Goal: Check status: Check status

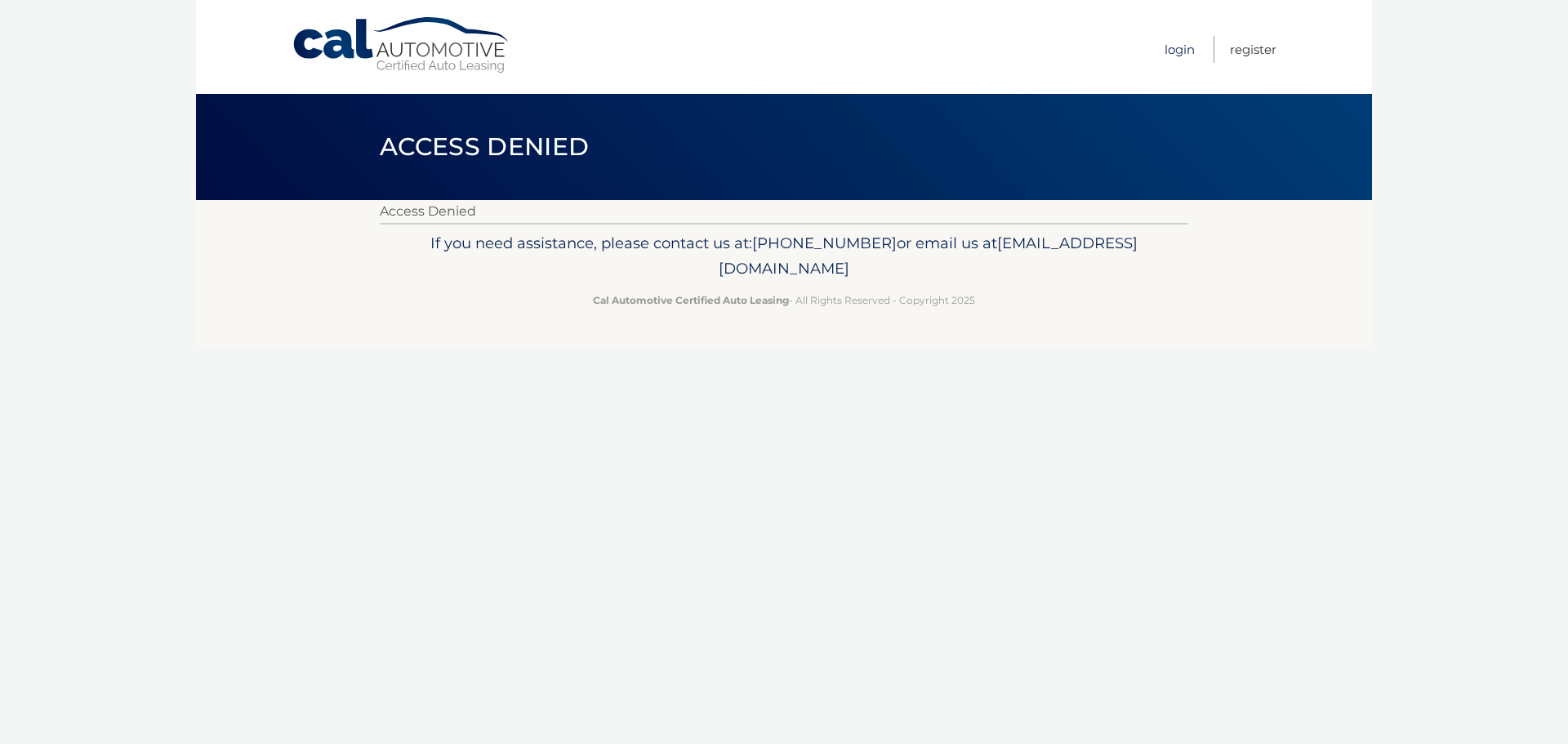
click at [1178, 47] on link "Login" at bounding box center [1179, 49] width 30 height 27
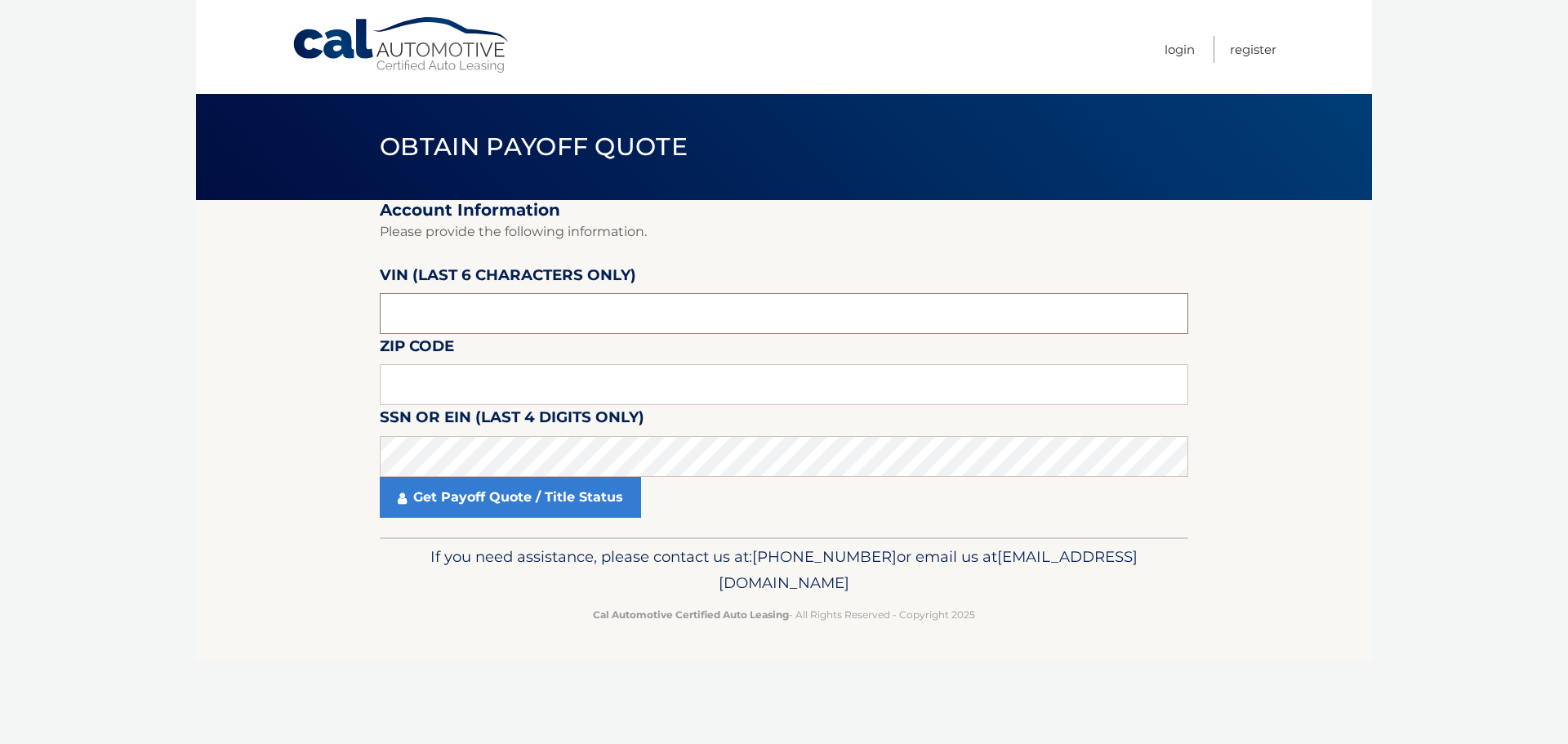
click at [459, 318] on input "text" at bounding box center [784, 313] width 808 height 41
type input "088779"
click at [420, 393] on input "text" at bounding box center [784, 385] width 808 height 41
type input "19086"
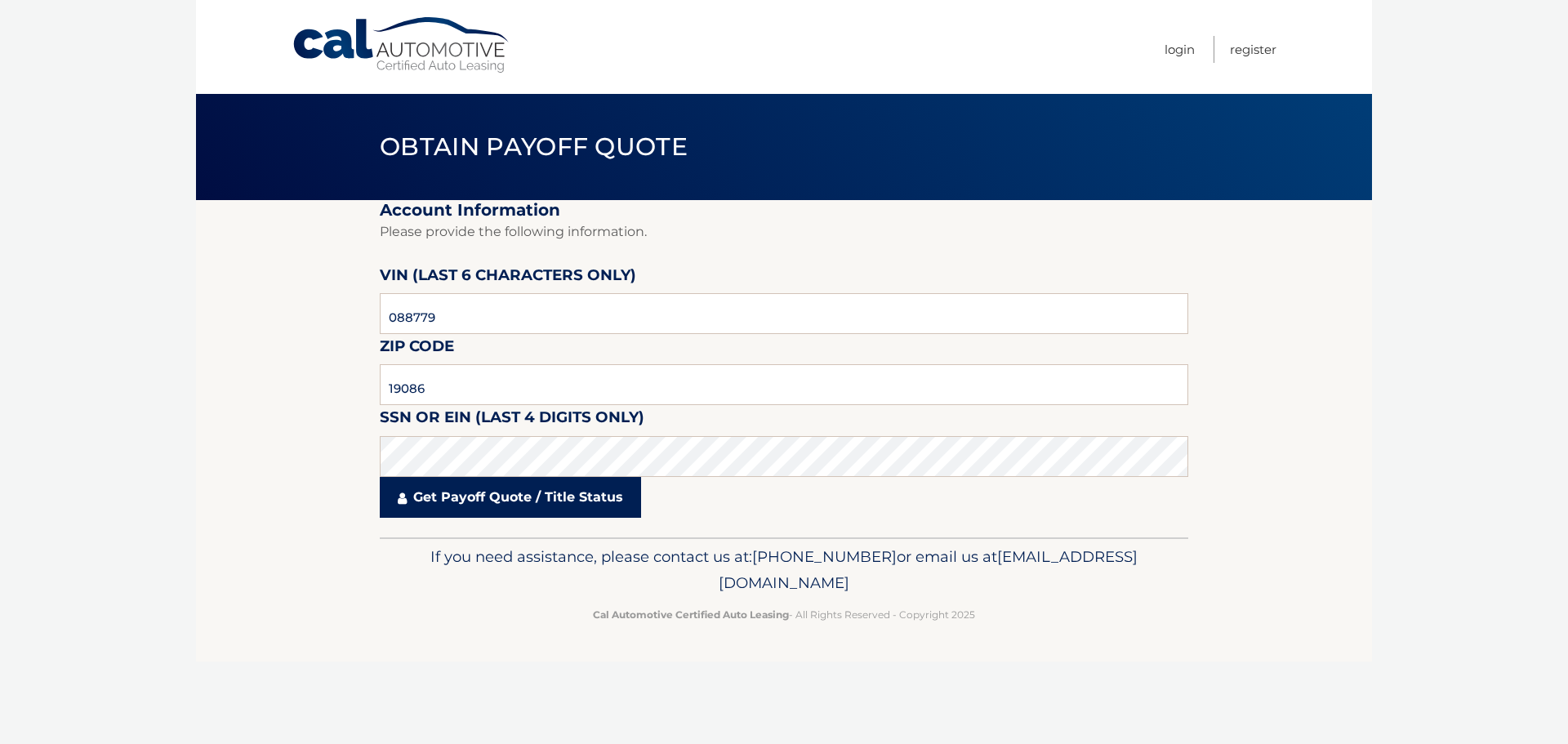
click at [527, 509] on link "Get Payoff Quote / Title Status" at bounding box center [510, 497] width 261 height 41
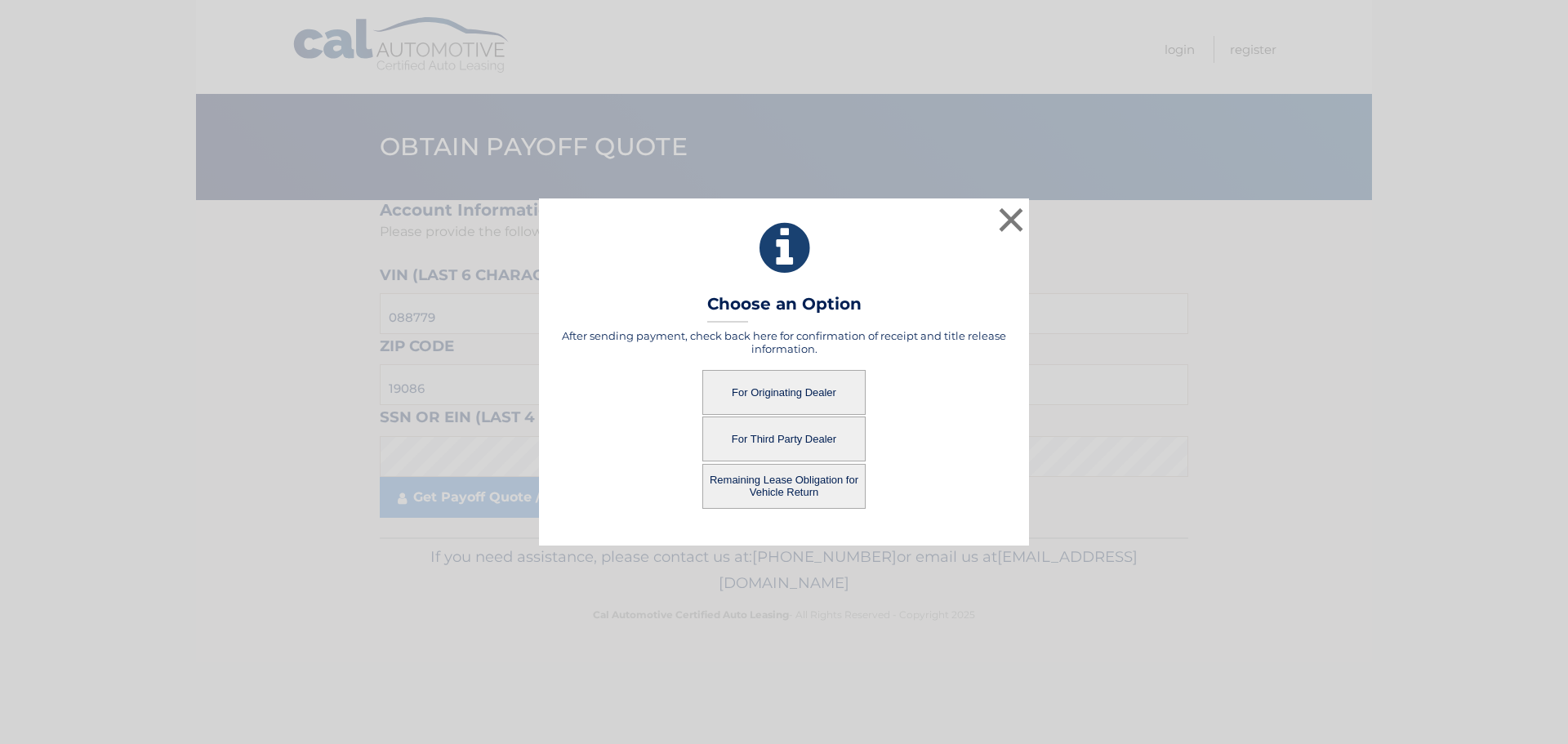
click at [781, 388] on button "For Originating Dealer" at bounding box center [784, 392] width 164 height 45
click at [764, 391] on button "For Originating Dealer" at bounding box center [784, 392] width 164 height 45
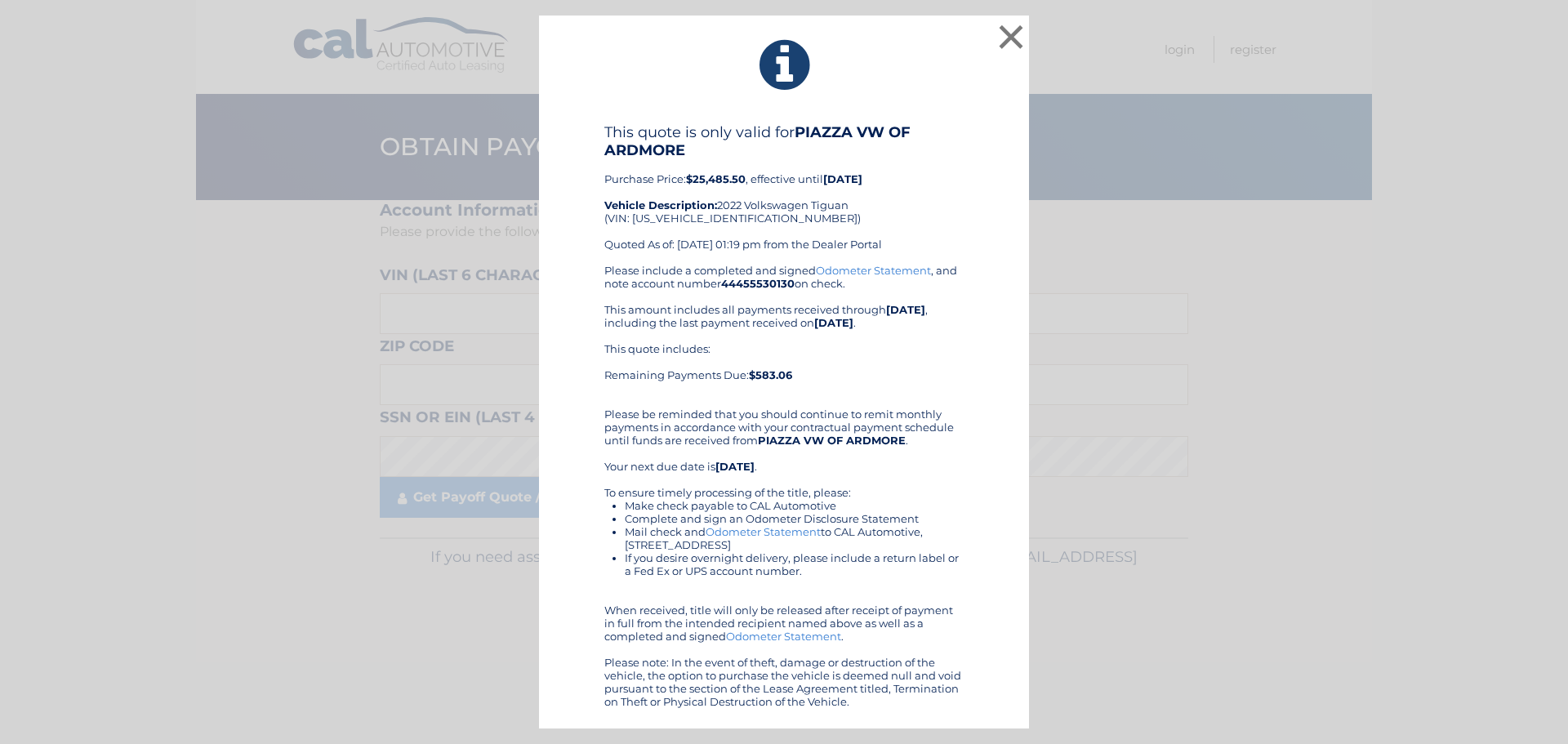
click at [894, 307] on b "09/15/2025" at bounding box center [905, 309] width 39 height 13
click at [1013, 28] on button "×" at bounding box center [1011, 37] width 33 height 33
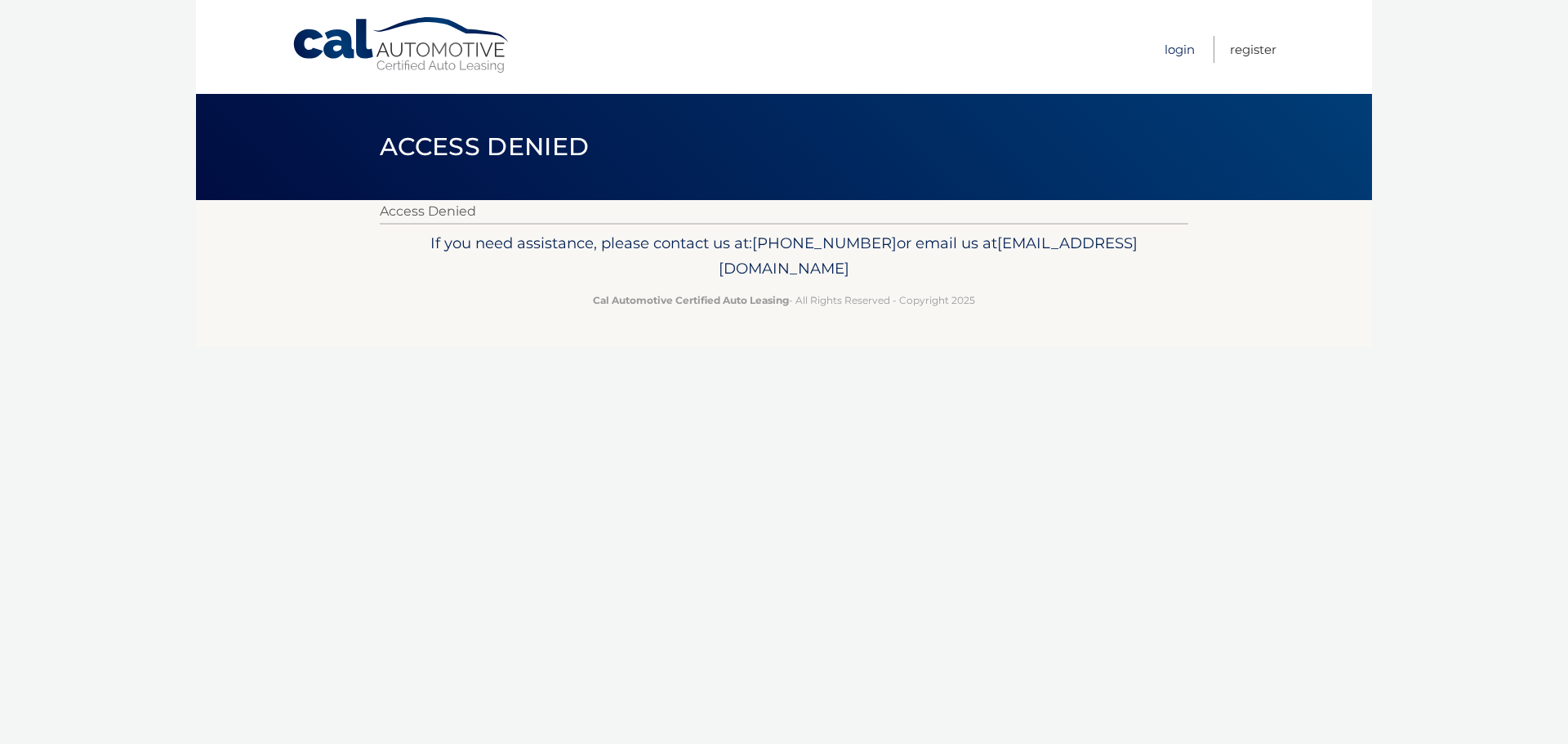
click at [1173, 49] on link "Login" at bounding box center [1179, 49] width 30 height 27
click at [1168, 41] on link "Login" at bounding box center [1179, 49] width 30 height 27
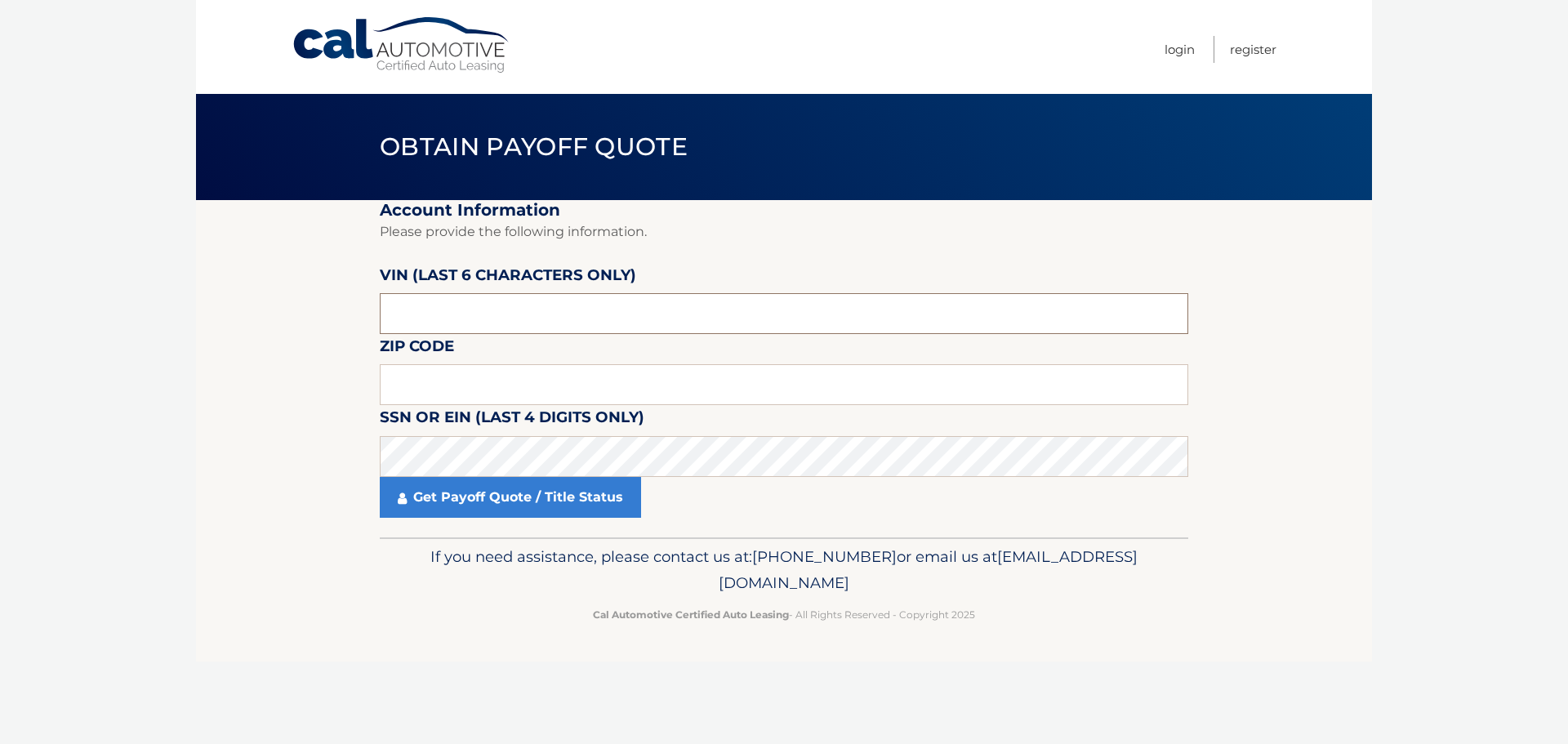
click at [513, 307] on input "text" at bounding box center [784, 313] width 808 height 41
type input "088779"
click at [440, 380] on input "text" at bounding box center [784, 385] width 808 height 41
type input "19086"
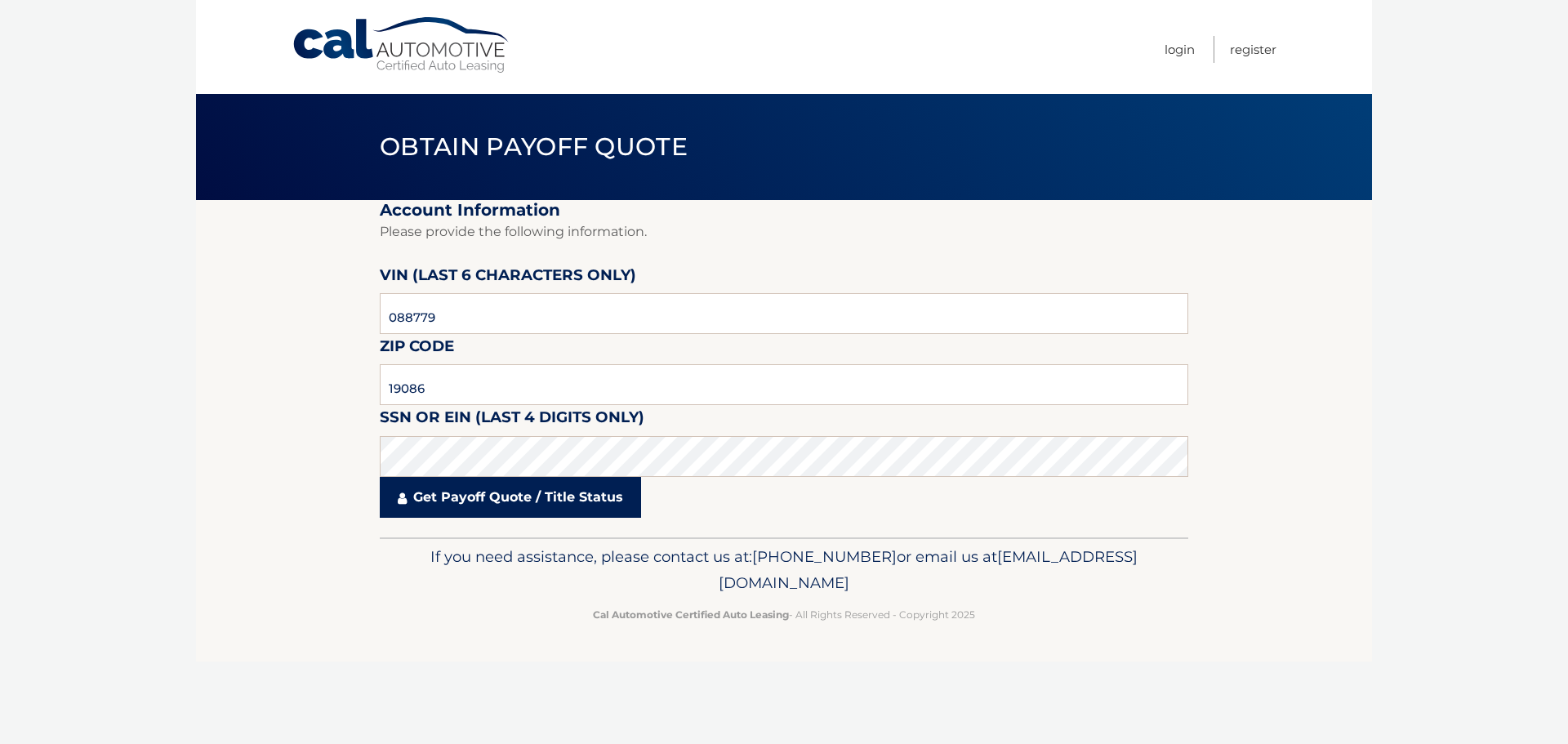
click at [525, 499] on link "Get Payoff Quote / Title Status" at bounding box center [510, 497] width 261 height 41
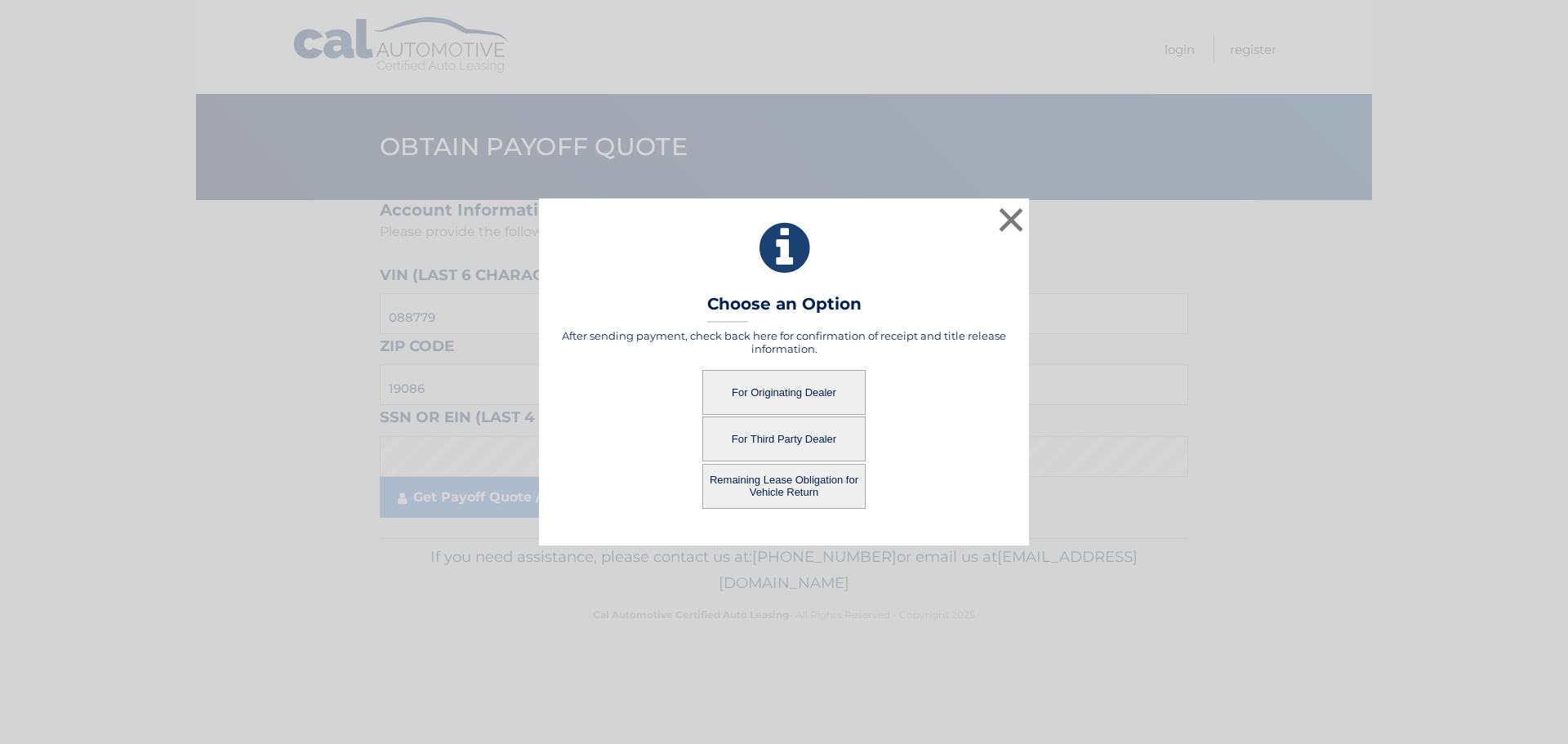
click at [791, 492] on button "Remaining Lease Obligation for Vehicle Return" at bounding box center [784, 486] width 164 height 45
click at [774, 487] on button "Remaining Lease Obligation for Vehicle Return" at bounding box center [784, 486] width 164 height 45
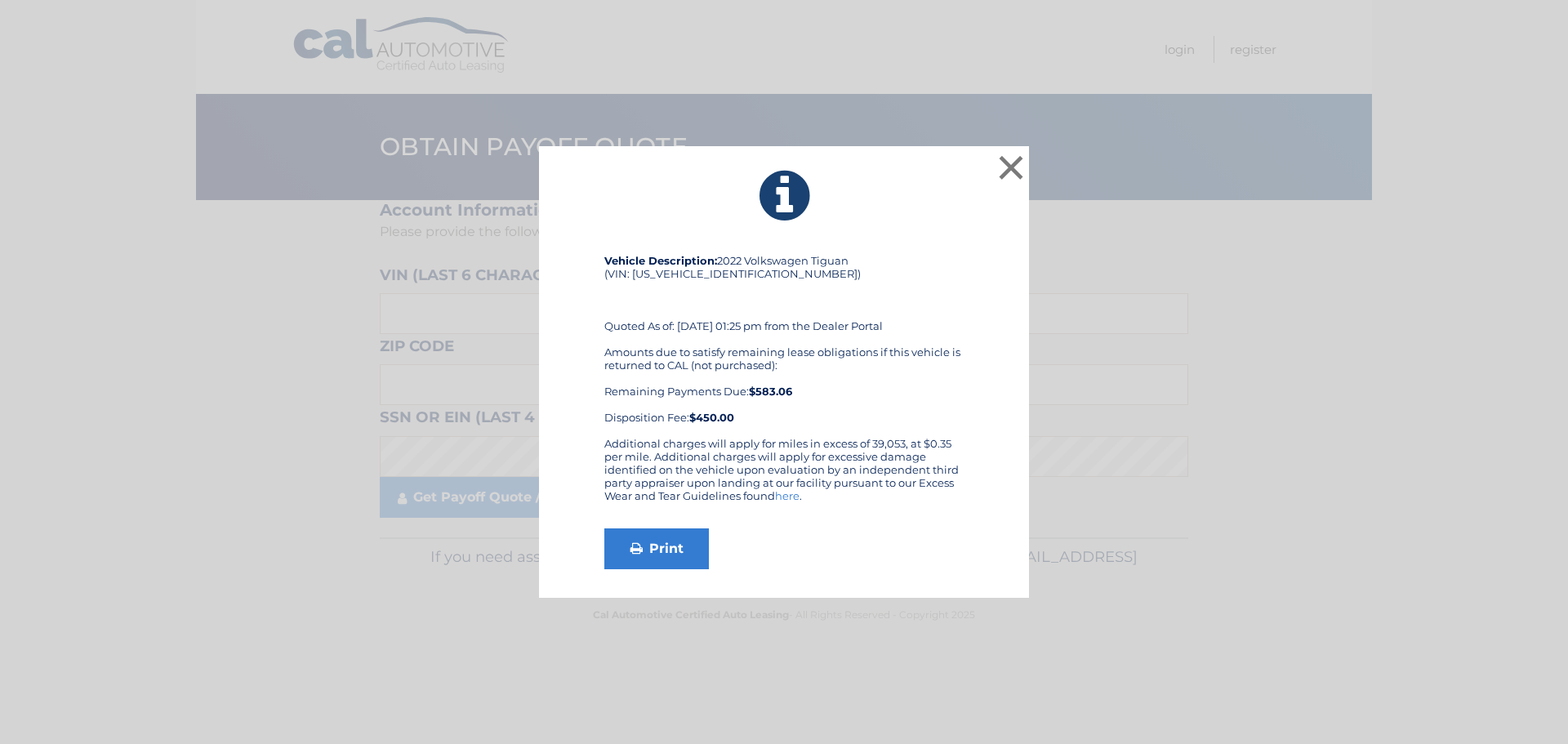
click at [931, 299] on div "Vehicle Description: 2022 Volkswagen Tiguan (VIN: [US_VEHICLE_IDENTIFICATION_NU…" at bounding box center [783, 346] width 359 height 183
click at [891, 408] on div "Amounts due to satisfy remaining lease obligations if this vehicle is returned …" at bounding box center [783, 385] width 359 height 78
click at [1013, 164] on button "×" at bounding box center [1011, 167] width 33 height 33
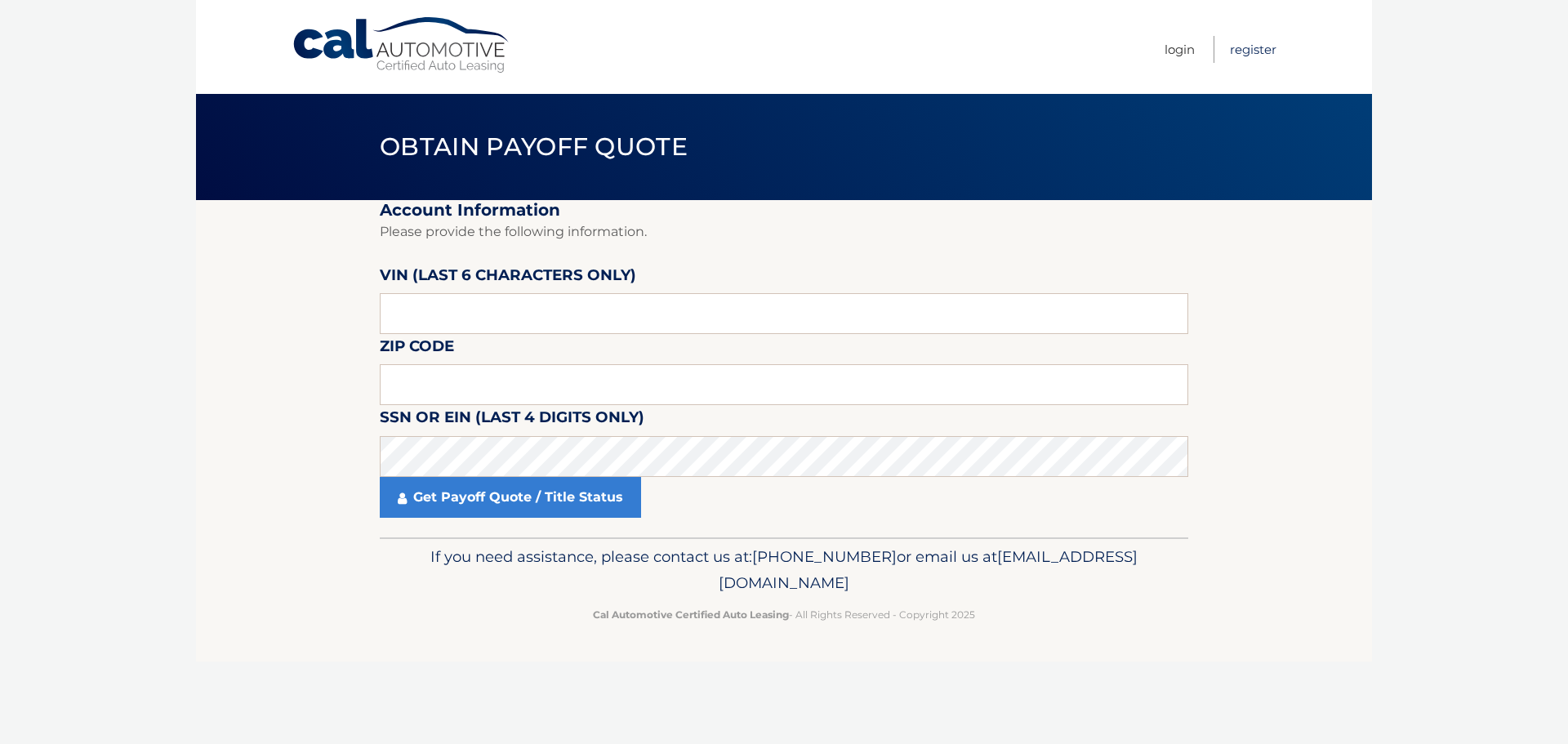
drag, startPoint x: 1315, startPoint y: 390, endPoint x: 1247, endPoint y: 40, distance: 356.5
click at [1318, 390] on section "Account Information Please provide the following information. [PERSON_NAME] (la…" at bounding box center [783, 368] width 1176 height 337
